Goal: Transaction & Acquisition: Purchase product/service

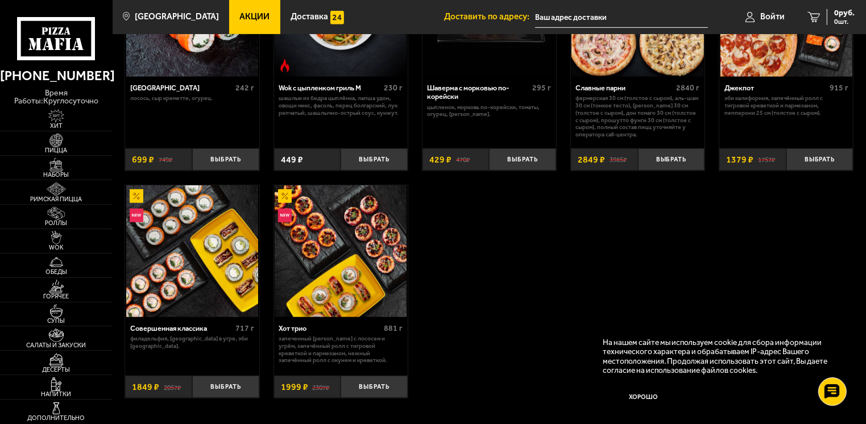
scroll to position [625, 0]
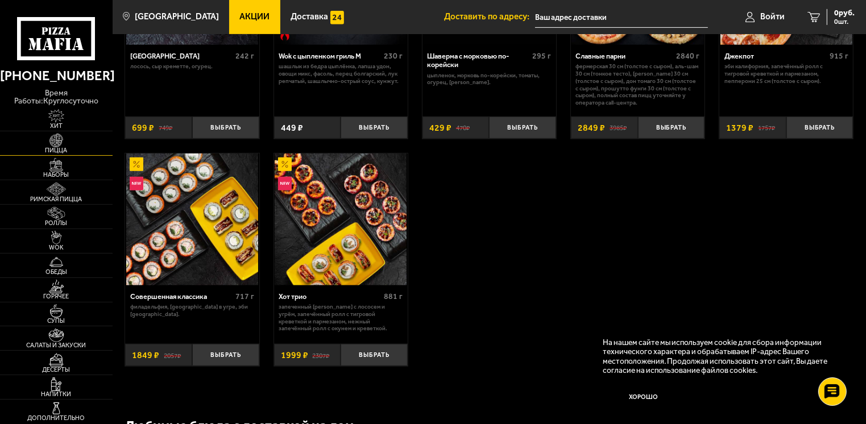
click at [64, 135] on img at bounding box center [56, 141] width 35 height 14
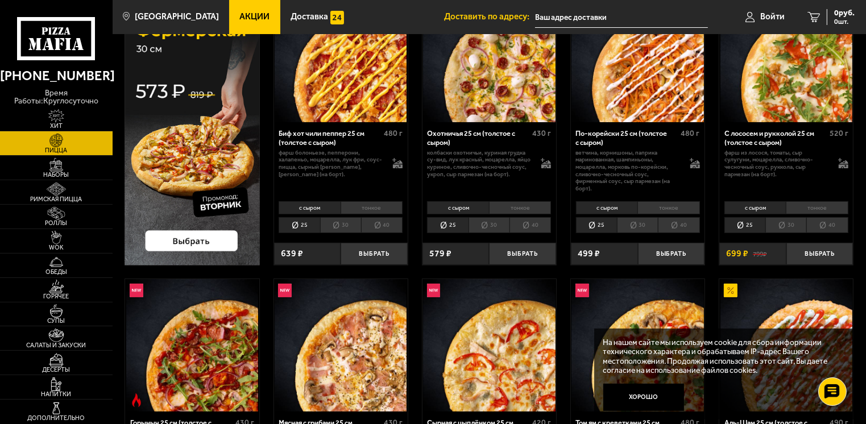
scroll to position [114, 0]
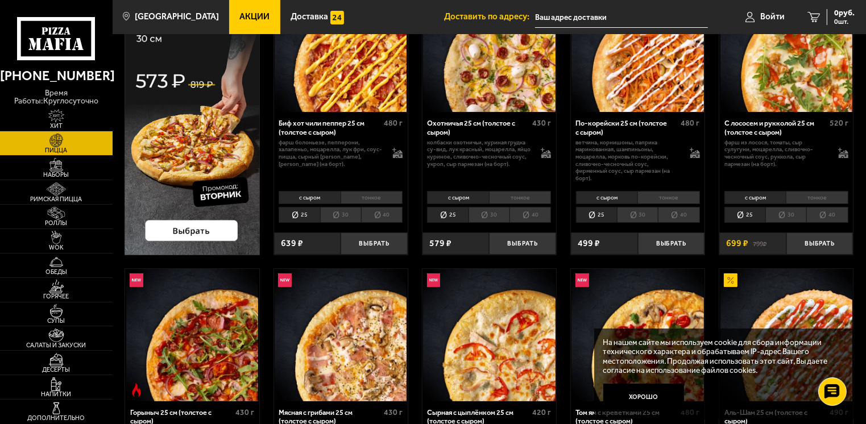
click at [336, 216] on li "30" at bounding box center [340, 215] width 41 height 16
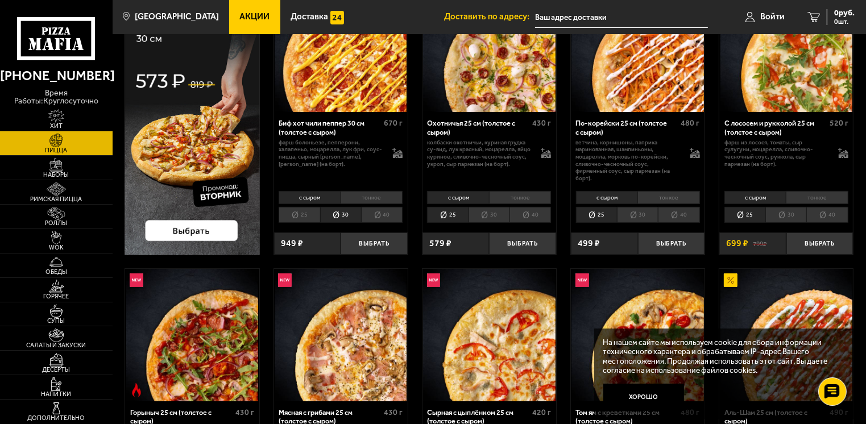
click at [639, 217] on li "30" at bounding box center [637, 215] width 41 height 16
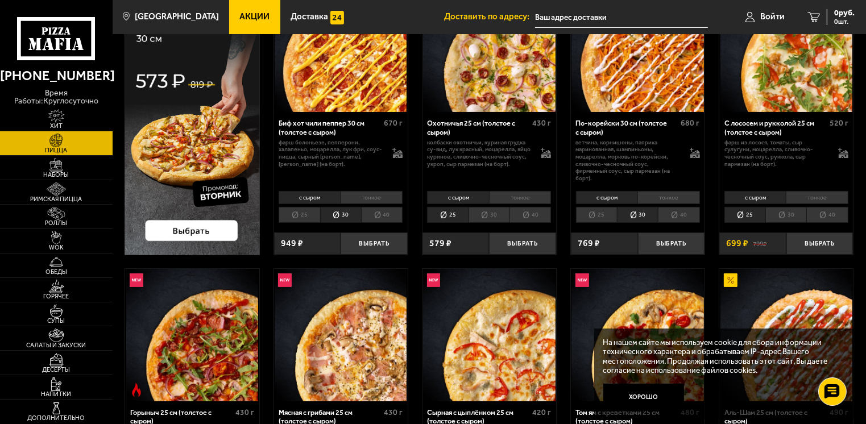
click at [487, 207] on li "30" at bounding box center [488, 215] width 41 height 16
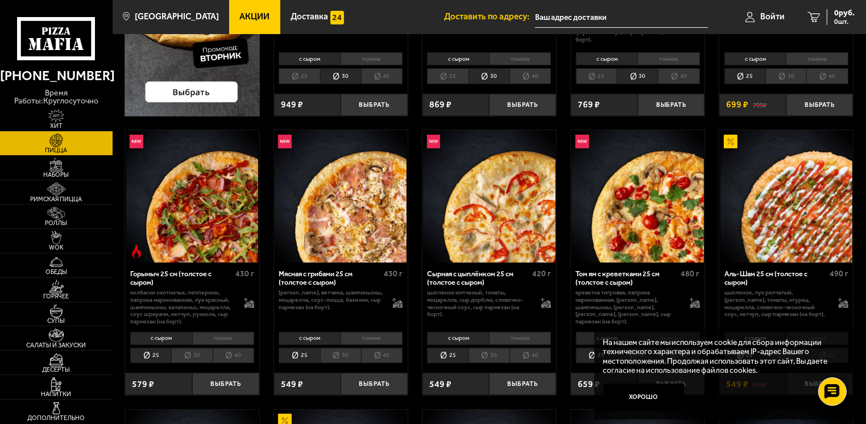
scroll to position [284, 0]
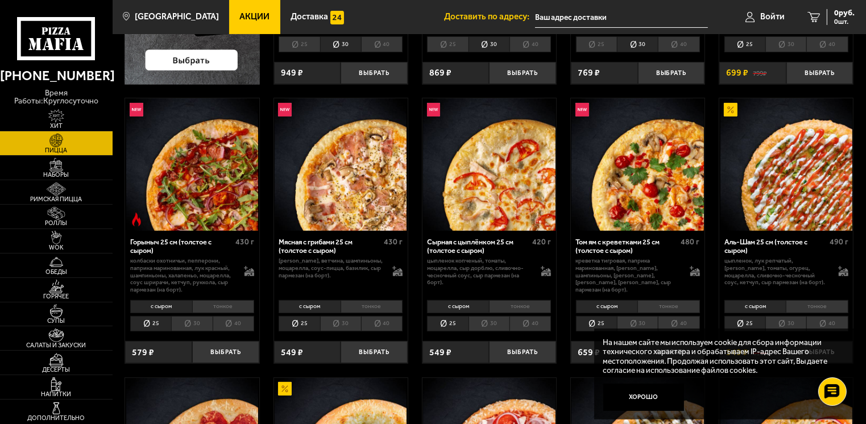
click at [200, 320] on li "30" at bounding box center [191, 324] width 41 height 16
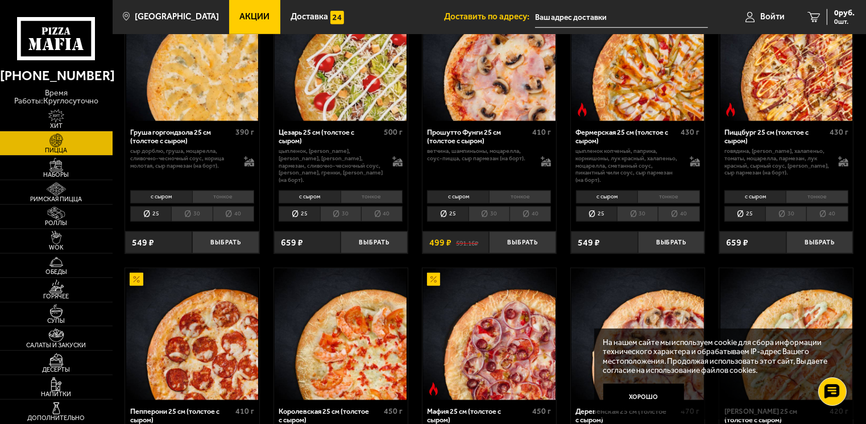
scroll to position [1080, 0]
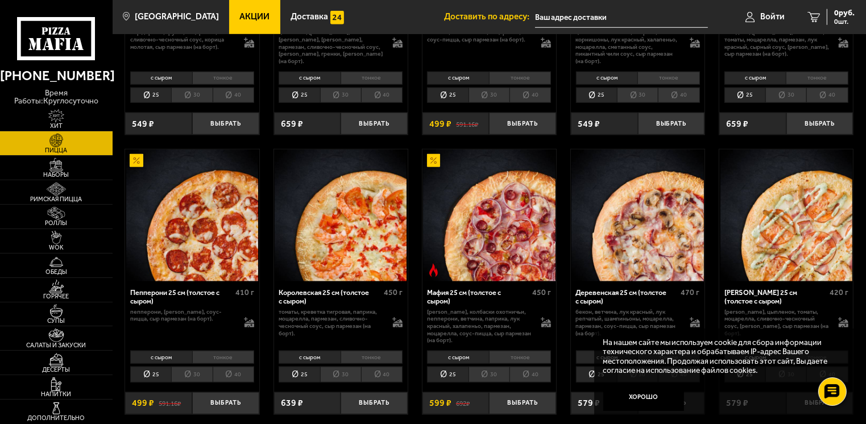
click at [493, 377] on li "30" at bounding box center [488, 375] width 41 height 16
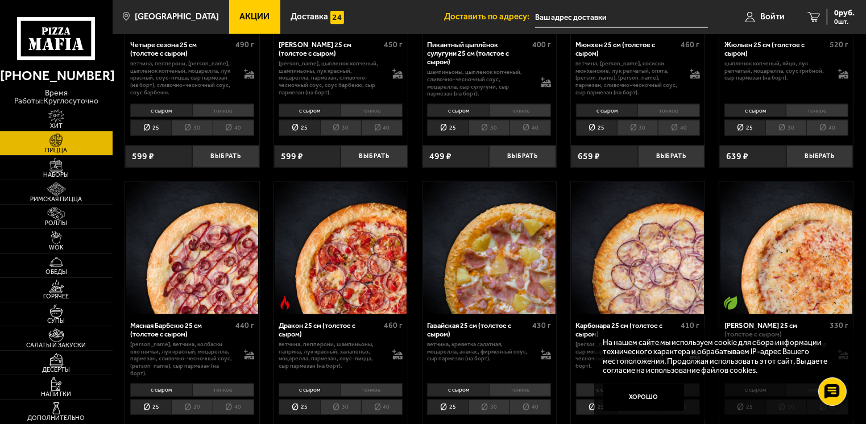
scroll to position [1706, 0]
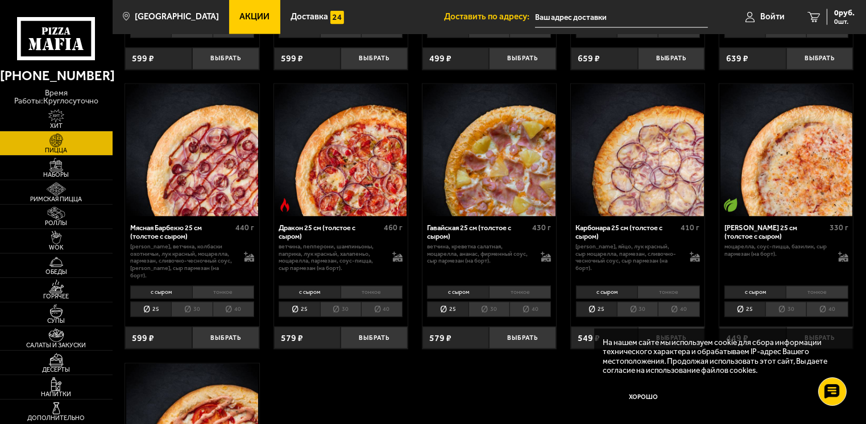
click at [348, 302] on li "30" at bounding box center [340, 310] width 41 height 16
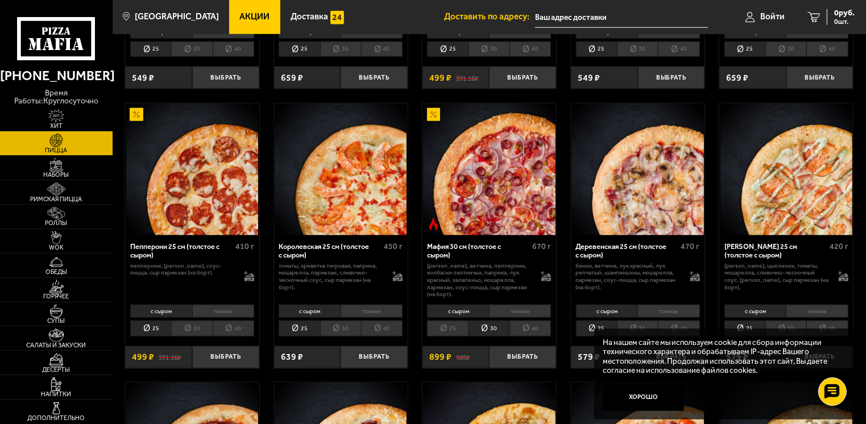
scroll to position [1194, 0]
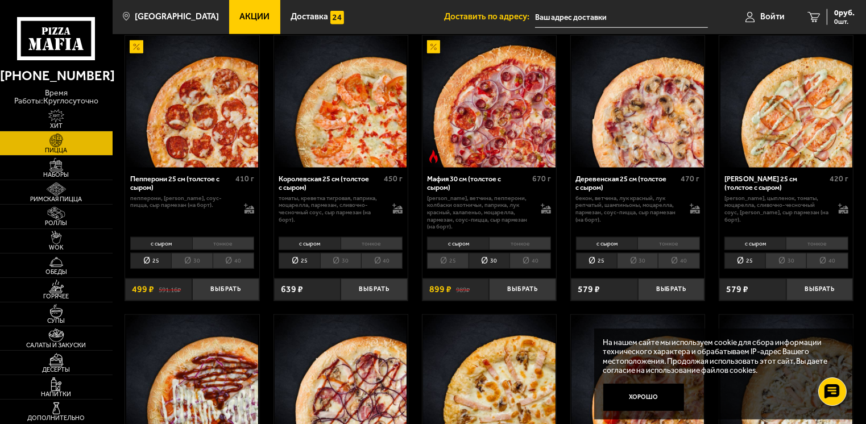
click at [336, 253] on li "30" at bounding box center [340, 261] width 41 height 16
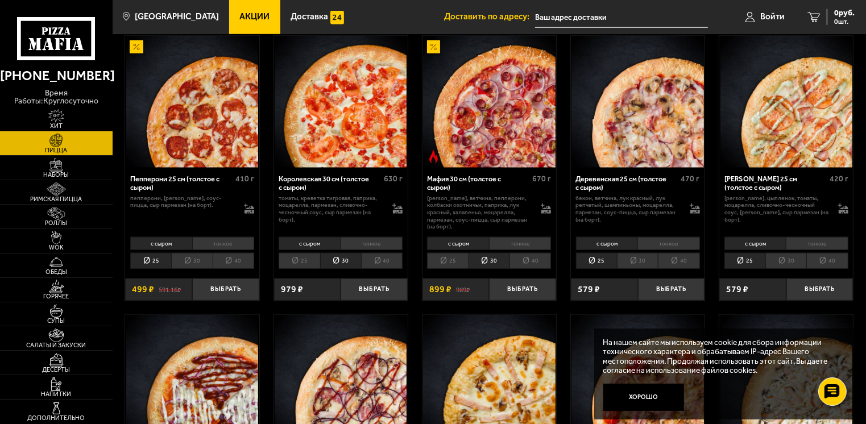
click at [305, 253] on li "25" at bounding box center [299, 261] width 41 height 16
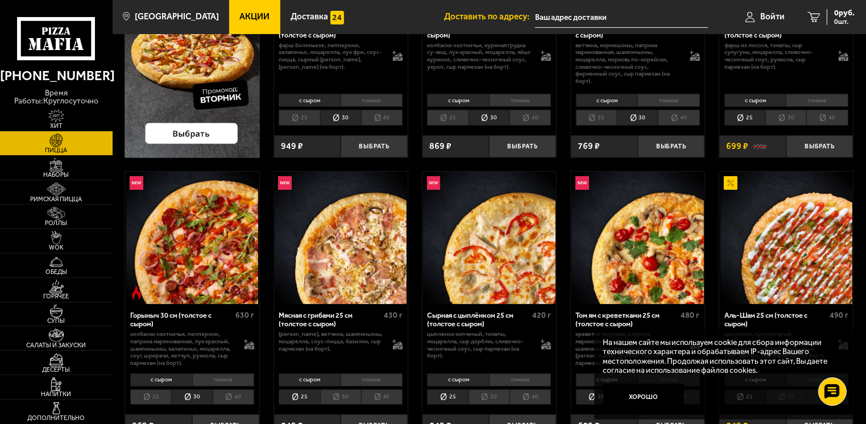
scroll to position [227, 0]
